Goal: Information Seeking & Learning: Find specific page/section

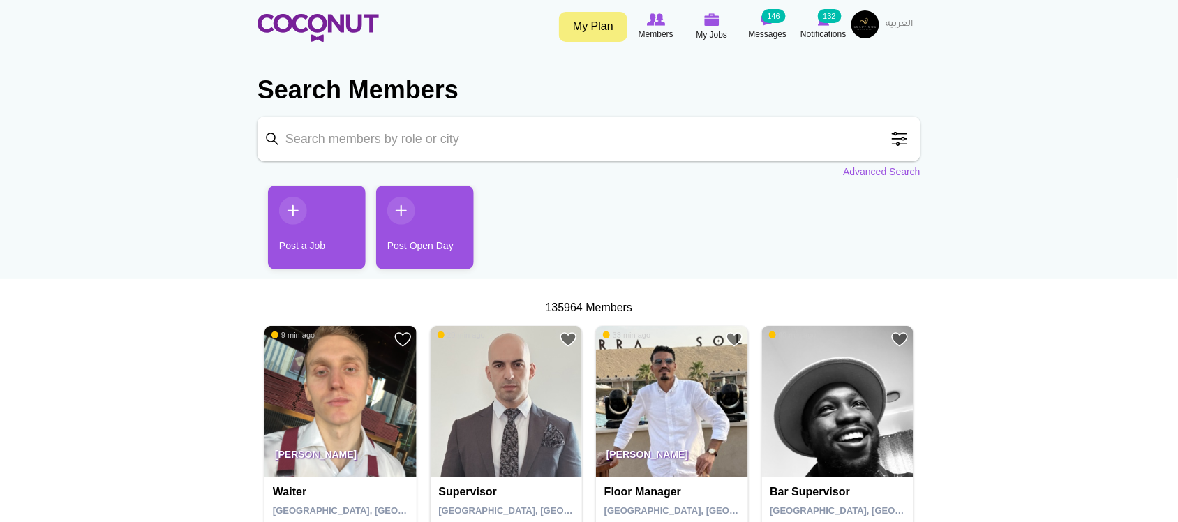
click at [559, 137] on input "Keyword" at bounding box center [588, 139] width 663 height 45
click at [689, 145] on input "Attendant" at bounding box center [588, 139] width 663 height 45
type input "Attendant"
click button "Search" at bounding box center [0, 0] width 0 height 0
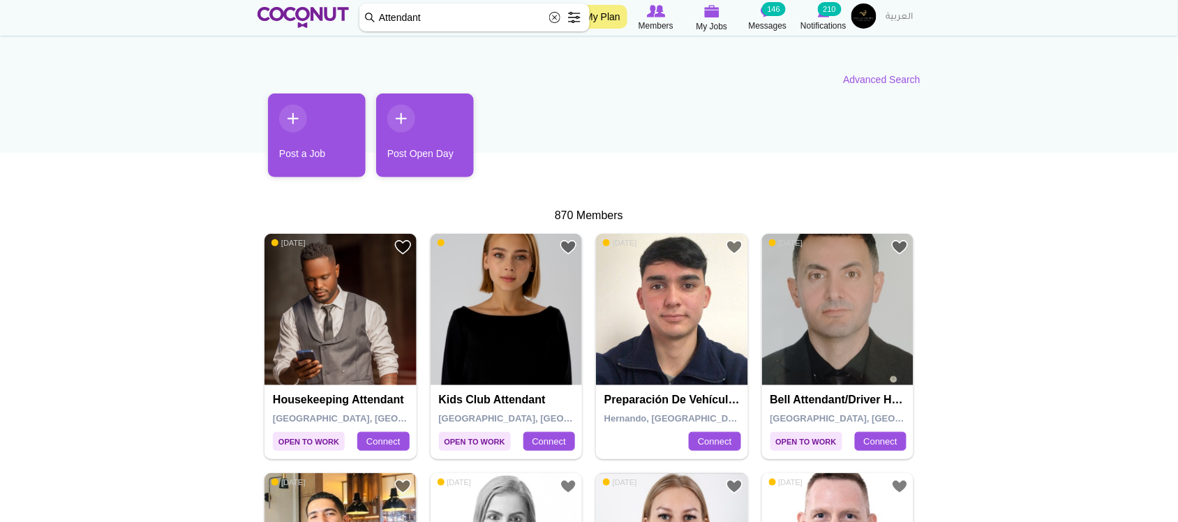
scroll to position [116, 0]
